Goal: Entertainment & Leisure: Consume media (video, audio)

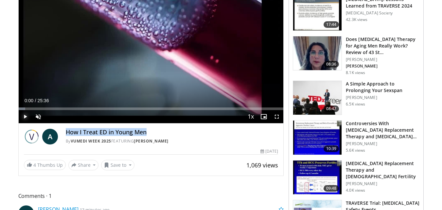
click at [26, 116] on span "Video Player" at bounding box center [25, 116] width 13 height 13
click at [39, 115] on span "Video Player" at bounding box center [38, 116] width 13 height 13
click at [22, 114] on span "Video Player" at bounding box center [25, 116] width 13 height 13
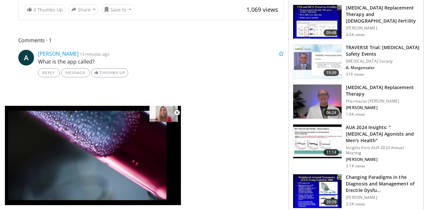
scroll to position [295, 0]
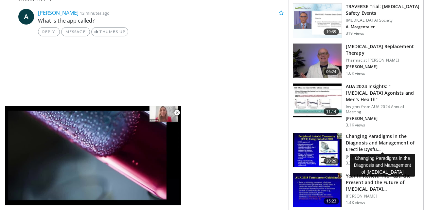
click at [362, 136] on h3 "Changing Paradigms in the Diagnosis and Management of Erectile Dysfu…" at bounding box center [383, 143] width 74 height 20
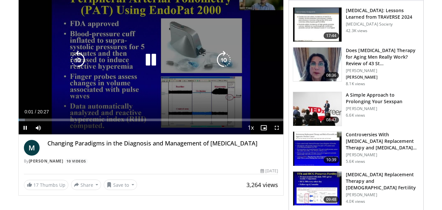
scroll to position [65, 0]
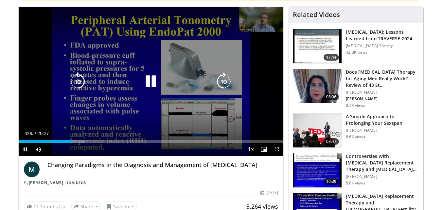
drag, startPoint x: 154, startPoint y: 77, endPoint x: 158, endPoint y: 82, distance: 6.3
click at [158, 82] on icon "Video Player" at bounding box center [151, 81] width 18 height 18
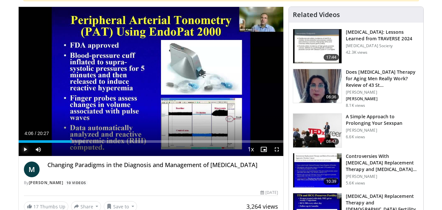
click at [24, 149] on span "Video Player" at bounding box center [25, 149] width 13 height 13
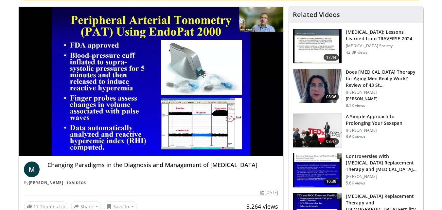
click at [26, 148] on video-js "**********" at bounding box center [151, 81] width 265 height 149
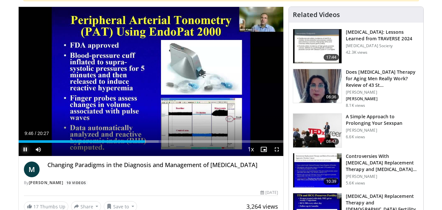
click at [27, 149] on span "Video Player" at bounding box center [25, 149] width 13 height 13
click at [26, 147] on span "Video Player" at bounding box center [25, 149] width 13 height 13
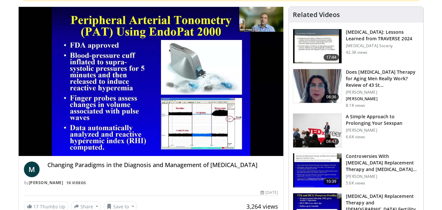
drag, startPoint x: 269, startPoint y: 165, endPoint x: 48, endPoint y: 168, distance: 221.6
click at [48, 168] on h4 "Changing Paradigms in the Diagnosis and Management of [MEDICAL_DATA]" at bounding box center [162, 164] width 231 height 7
copy h4 "Changing Paradigms in the Diagnosis and Management of [MEDICAL_DATA]"
click at [275, 174] on div "Changing Paradigms in the Diagnosis and Management of [MEDICAL_DATA]" at bounding box center [162, 169] width 231 height 16
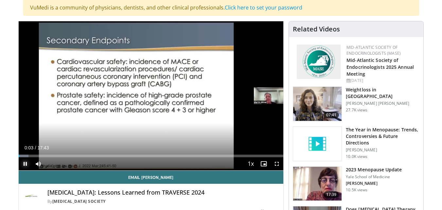
click at [25, 164] on span "Video Player" at bounding box center [25, 163] width 13 height 13
